Goal: Task Accomplishment & Management: Manage account settings

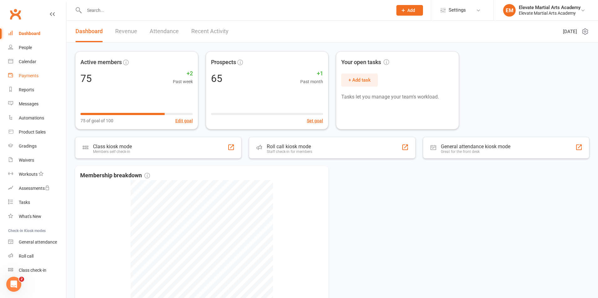
click at [34, 71] on link "Payments" at bounding box center [37, 76] width 58 height 14
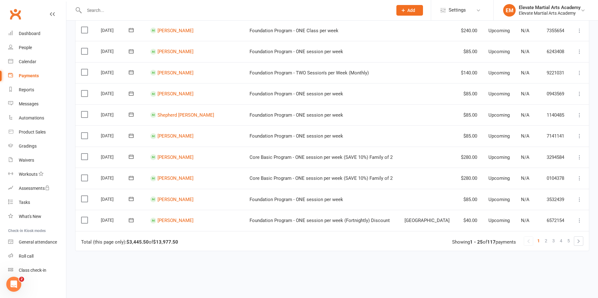
scroll to position [438, 0]
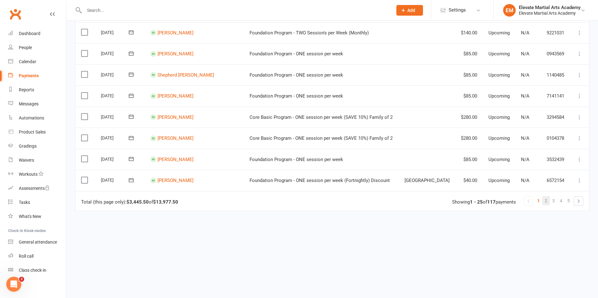
click at [545, 200] on span "2" at bounding box center [546, 201] width 3 height 9
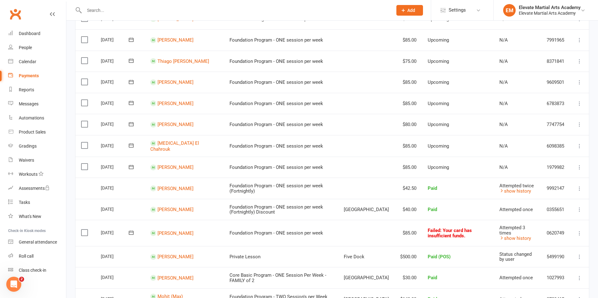
scroll to position [365, 0]
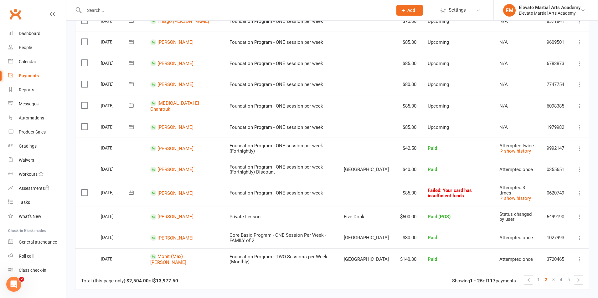
click at [130, 191] on icon at bounding box center [131, 193] width 5 height 4
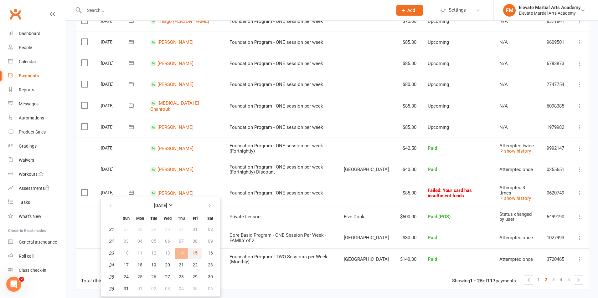
click at [199, 255] on button "15" at bounding box center [194, 253] width 13 height 11
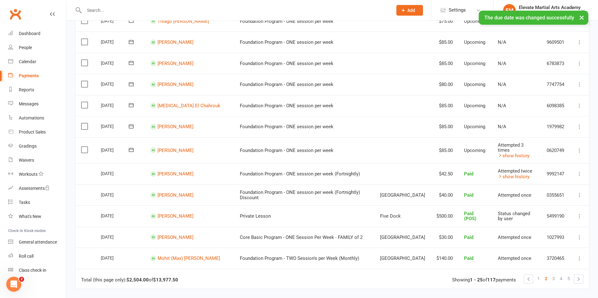
scroll to position [365, 0]
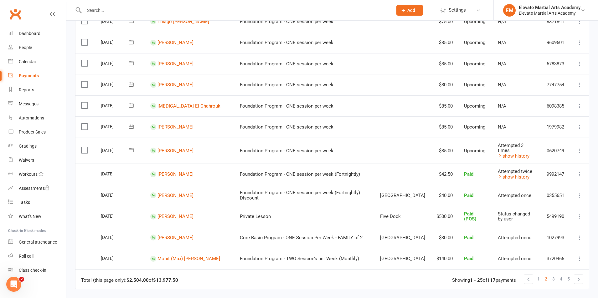
click at [128, 125] on button at bounding box center [131, 126] width 13 height 7
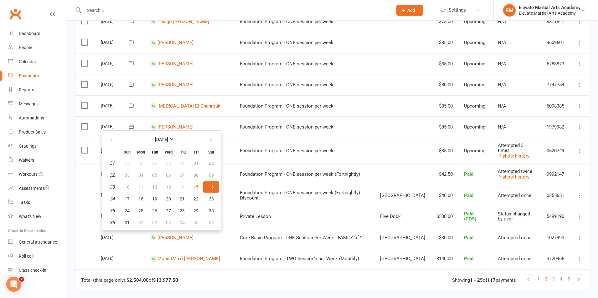
click at [209, 187] on span "16" at bounding box center [211, 187] width 5 height 5
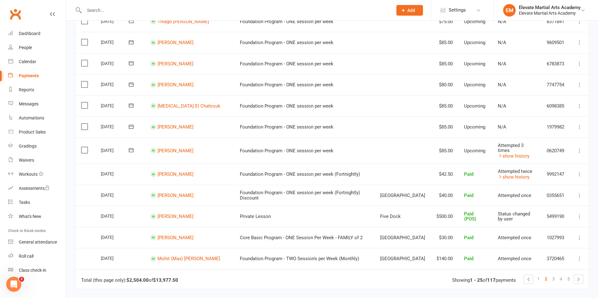
click at [132, 126] on icon at bounding box center [131, 127] width 6 height 6
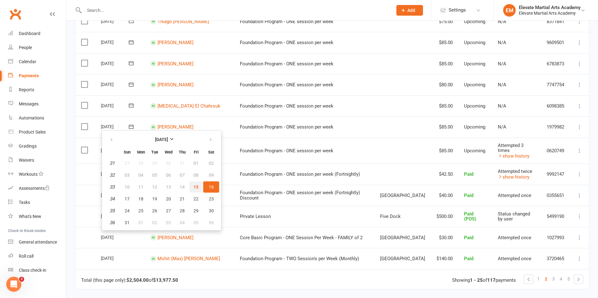
click at [194, 188] on span "15" at bounding box center [195, 187] width 5 height 5
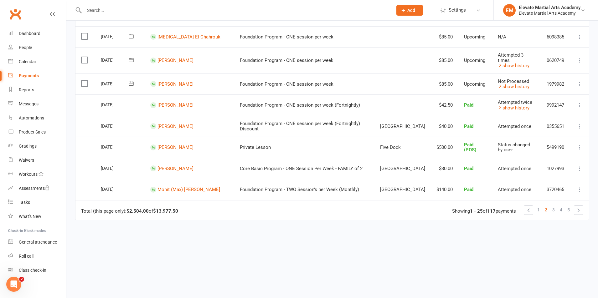
scroll to position [440, 0]
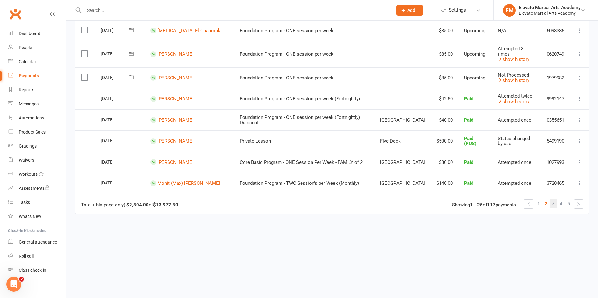
click at [554, 199] on span "3" at bounding box center [553, 203] width 3 height 9
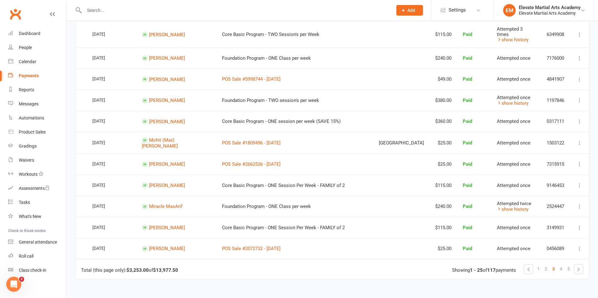
scroll to position [438, 0]
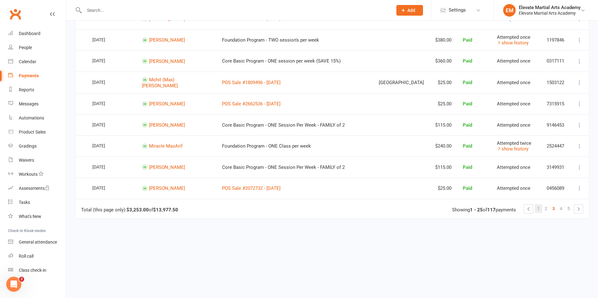
click at [539, 204] on span "1" at bounding box center [538, 208] width 3 height 9
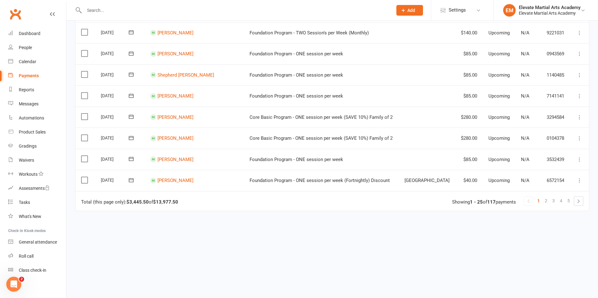
scroll to position [0, 0]
